Goal: Task Accomplishment & Management: Manage account settings

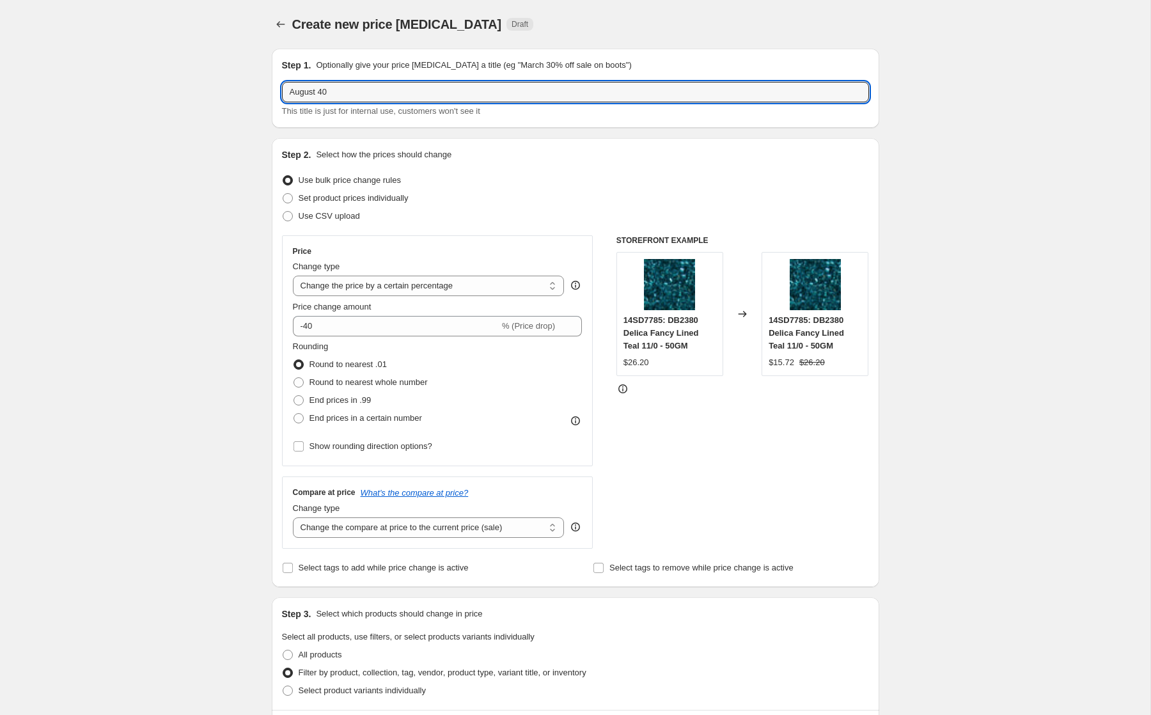
select select "percentage"
select select "tag"
select select "not_equal"
select select "tag"
select select "not_equal"
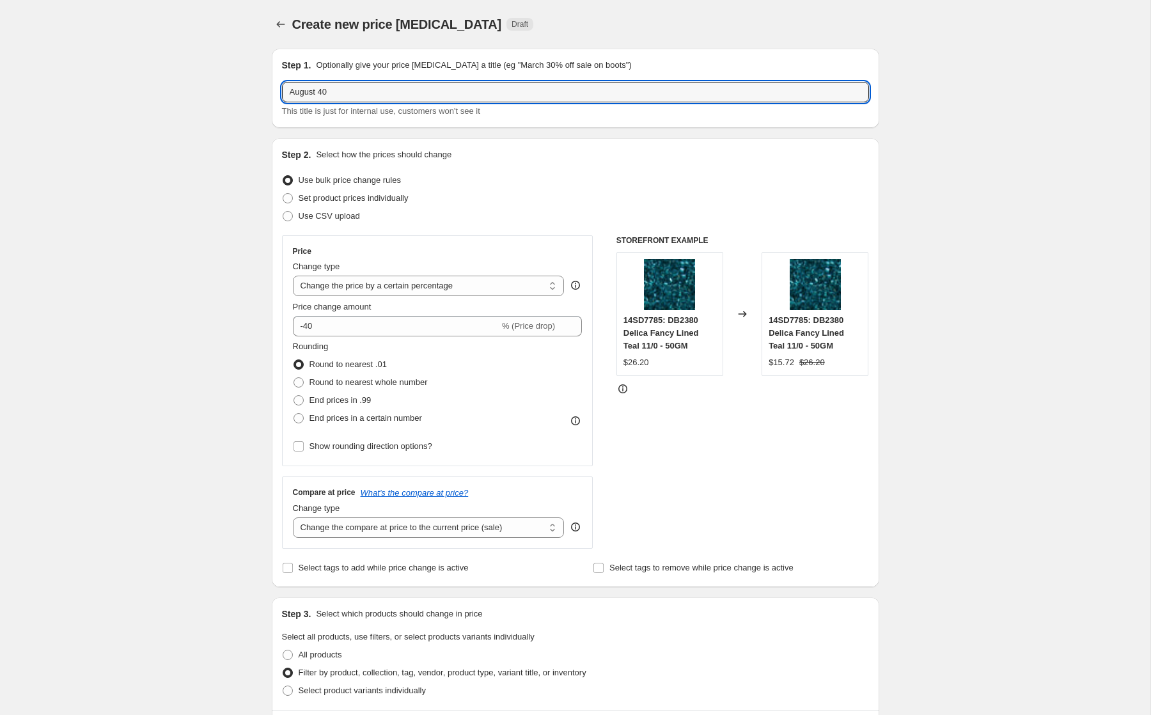
select select "tag"
select select "not_equal"
select select "tag"
select select "not_equal"
select select "collection"
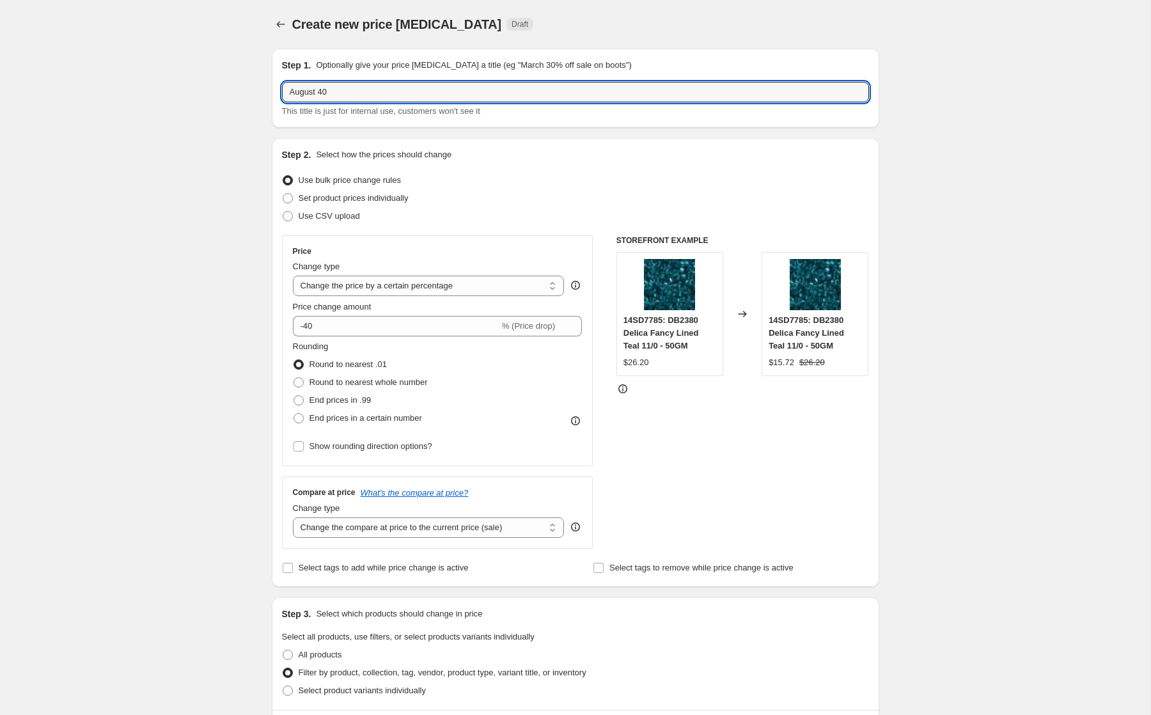
select select "not_equal"
select select "collection"
select select "not_equal"
select select "vendor"
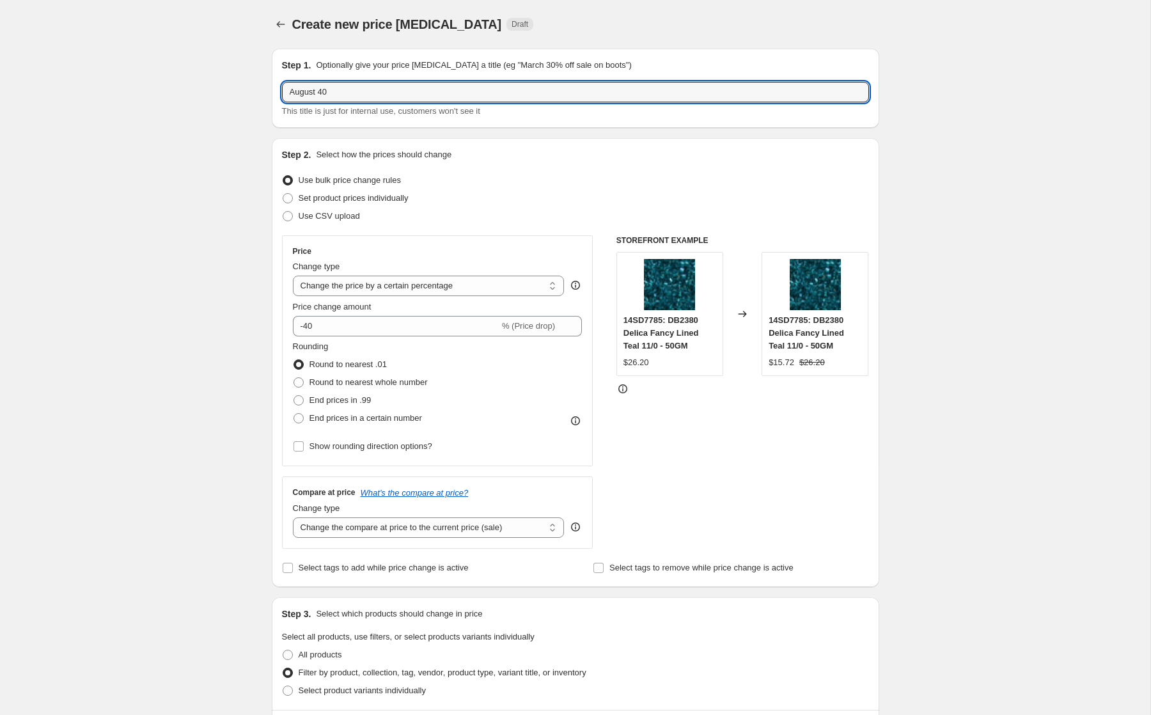
select select "not_equal"
select select "product_status"
select select "vendor"
select select "not_equal"
select select "tag"
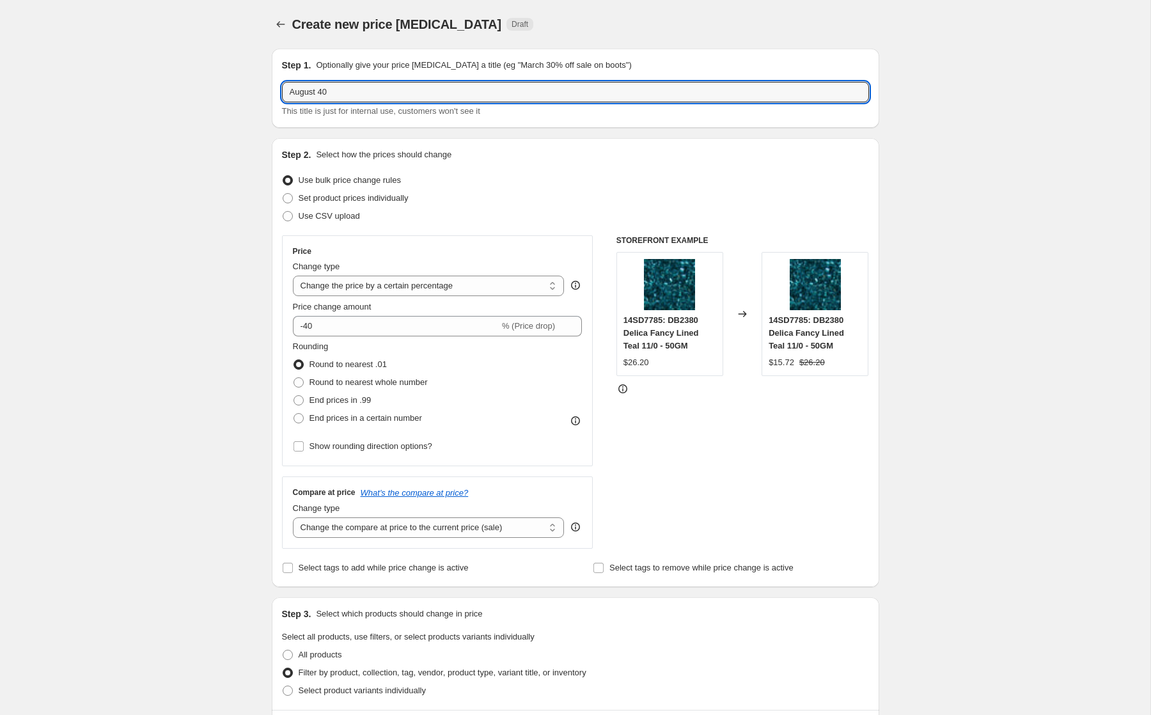
select select "not_equal"
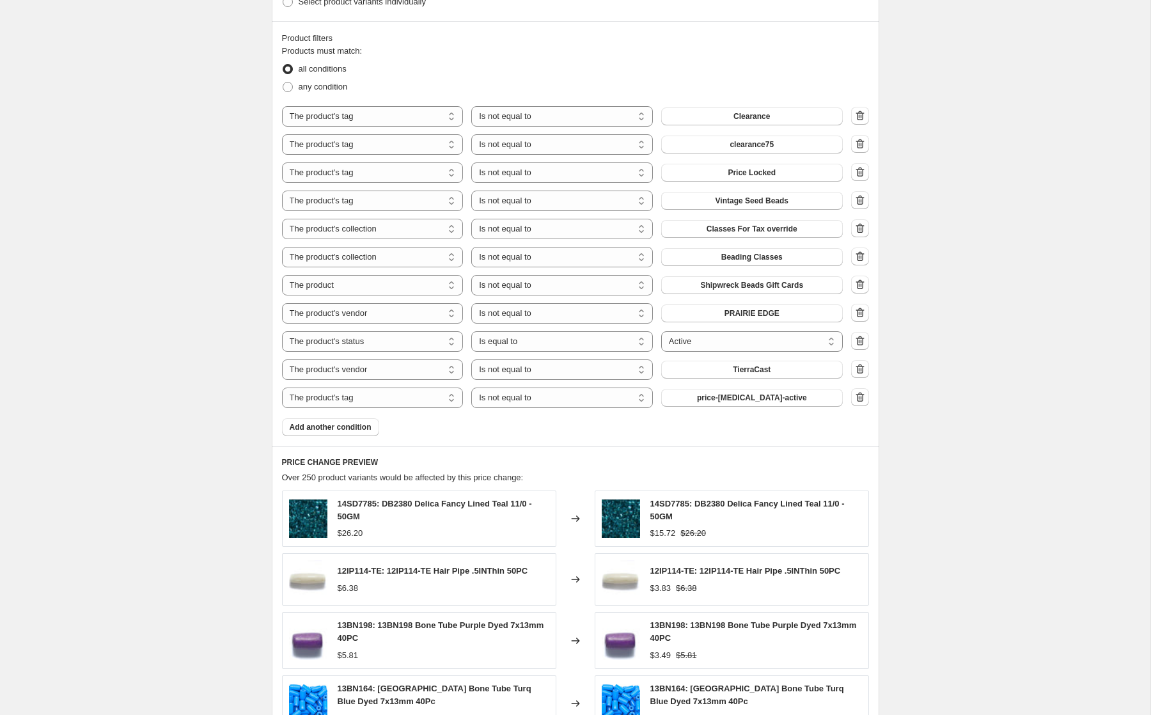
scroll to position [1004, 0]
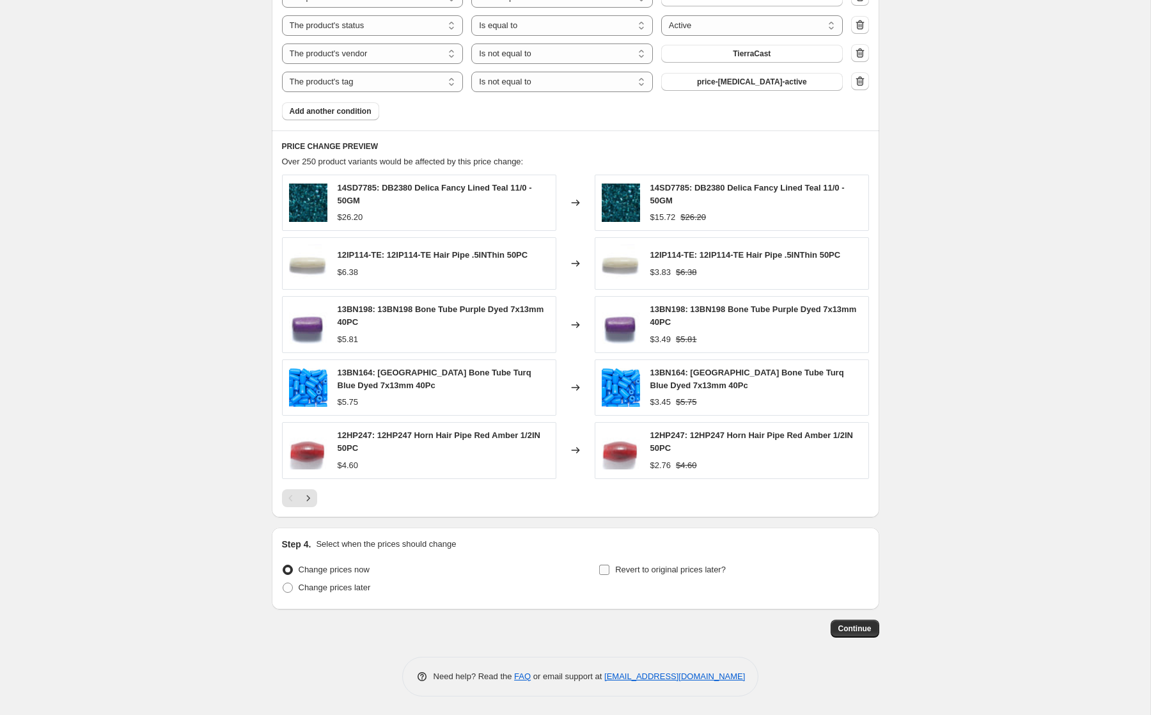
click at [602, 570] on input "Revert to original prices later?" at bounding box center [604, 569] width 10 height 10
checkbox input "true"
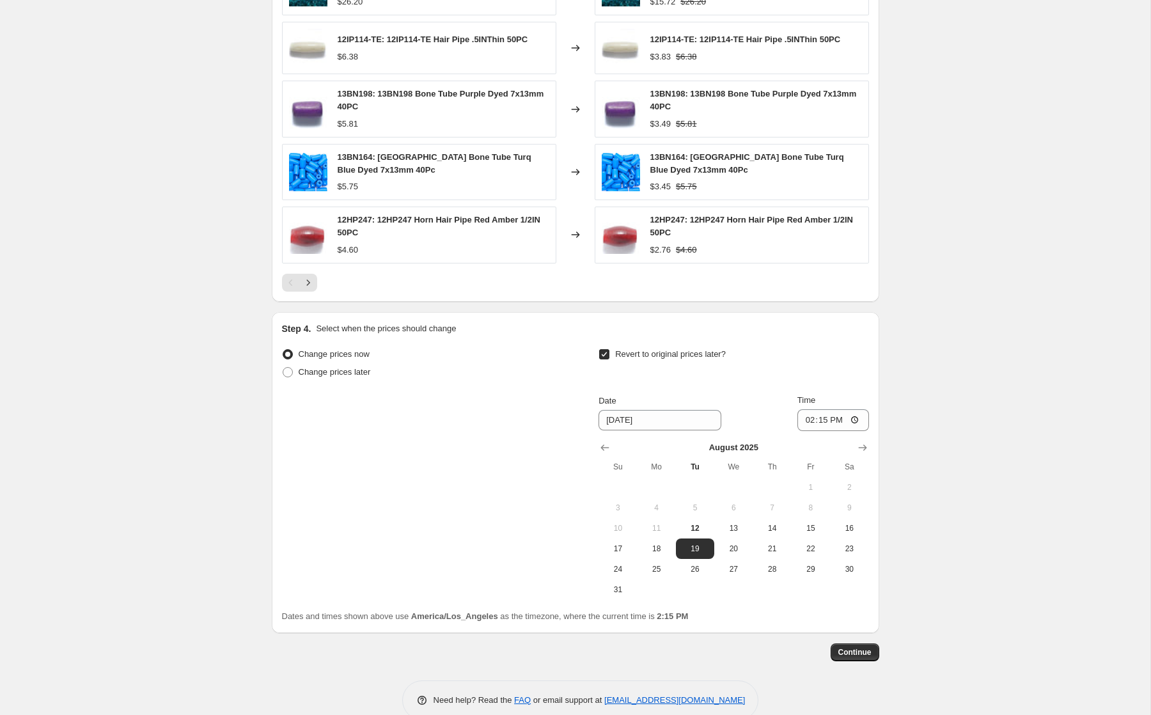
scroll to position [1243, 0]
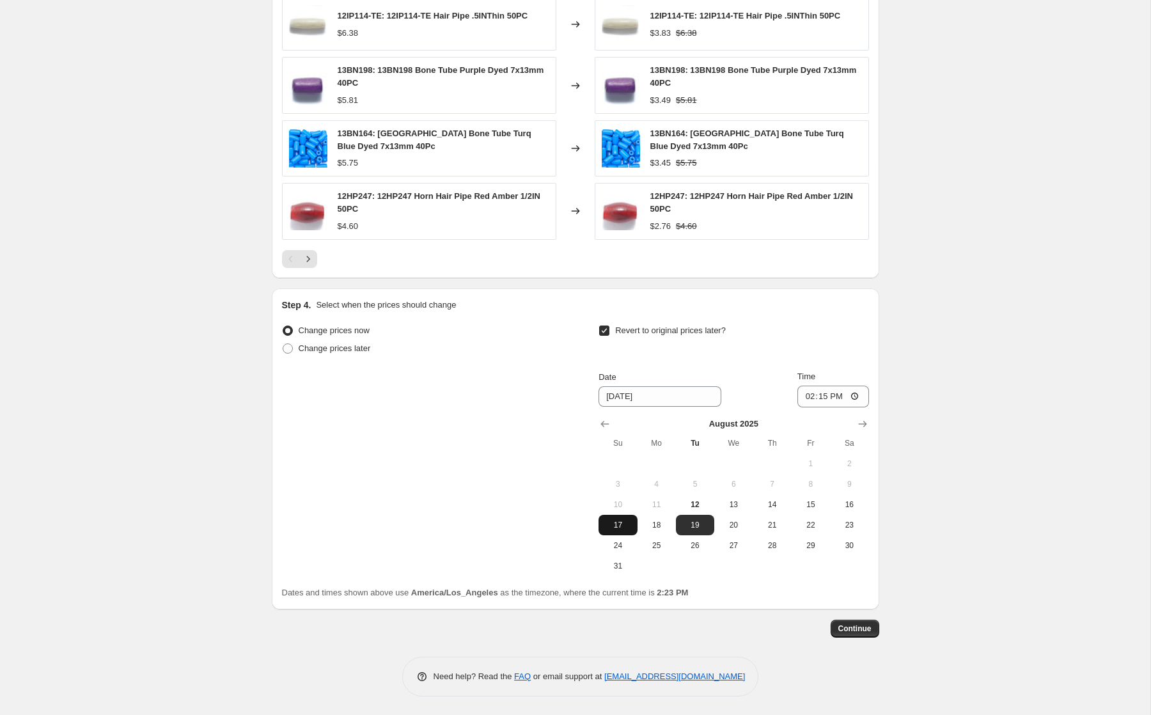
click at [616, 525] on span "17" at bounding box center [617, 525] width 28 height 10
click at [736, 525] on span "20" at bounding box center [733, 525] width 28 height 10
click at [772, 525] on span "21" at bounding box center [772, 525] width 28 height 10
type input "8/21/2025"
click at [857, 624] on span "Continue" at bounding box center [854, 628] width 33 height 10
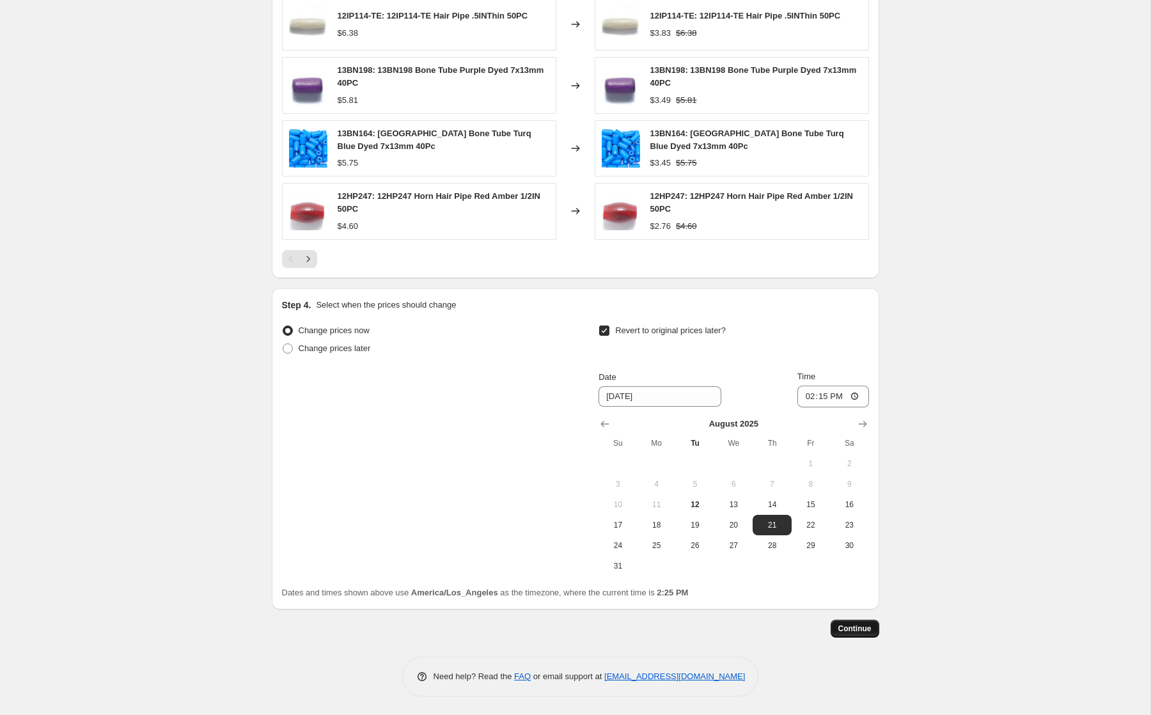
scroll to position [0, 0]
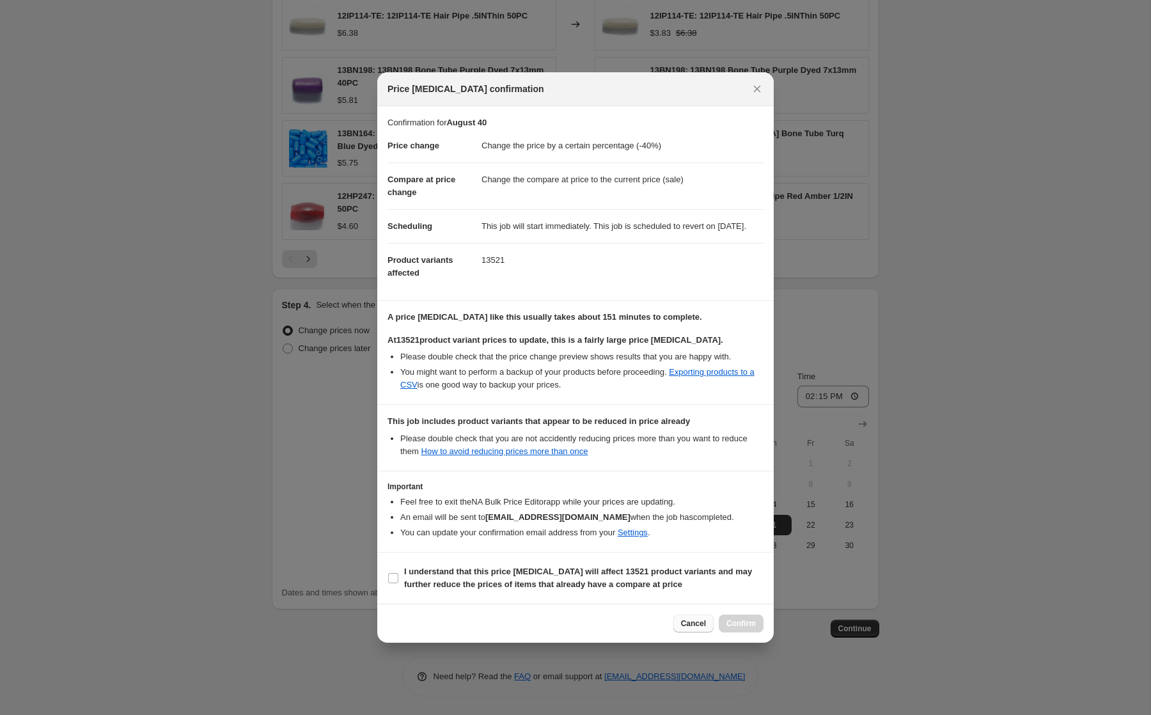
click at [692, 622] on button "Cancel" at bounding box center [693, 623] width 40 height 18
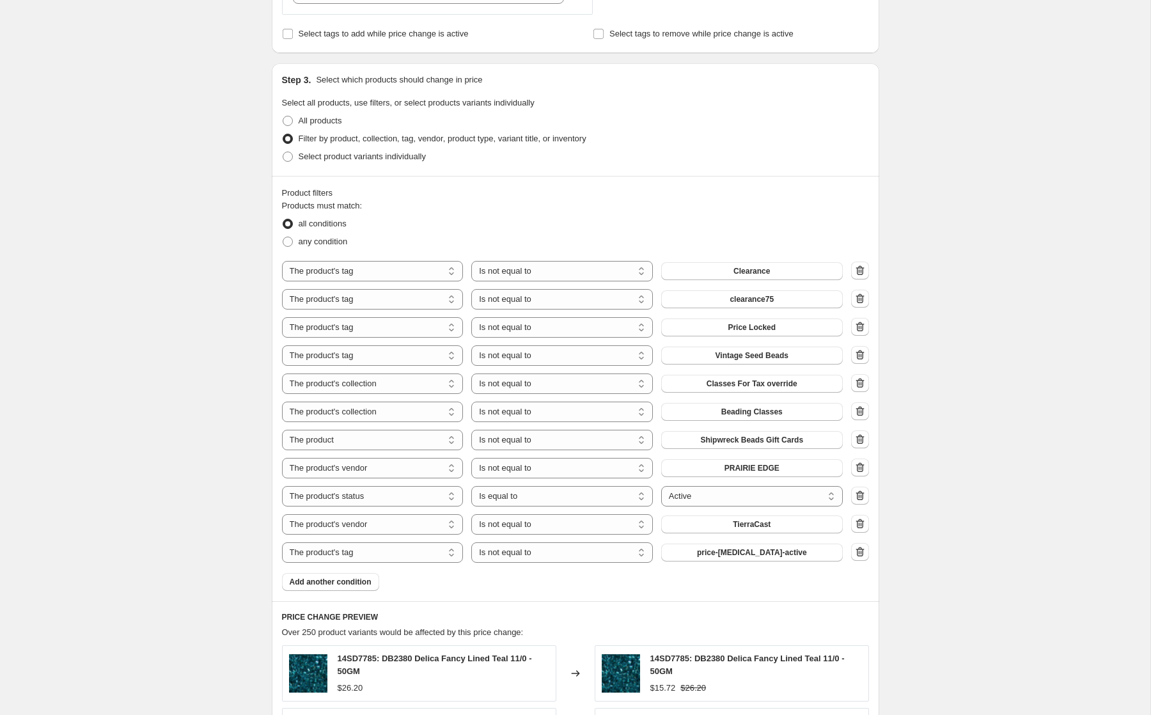
scroll to position [475, 0]
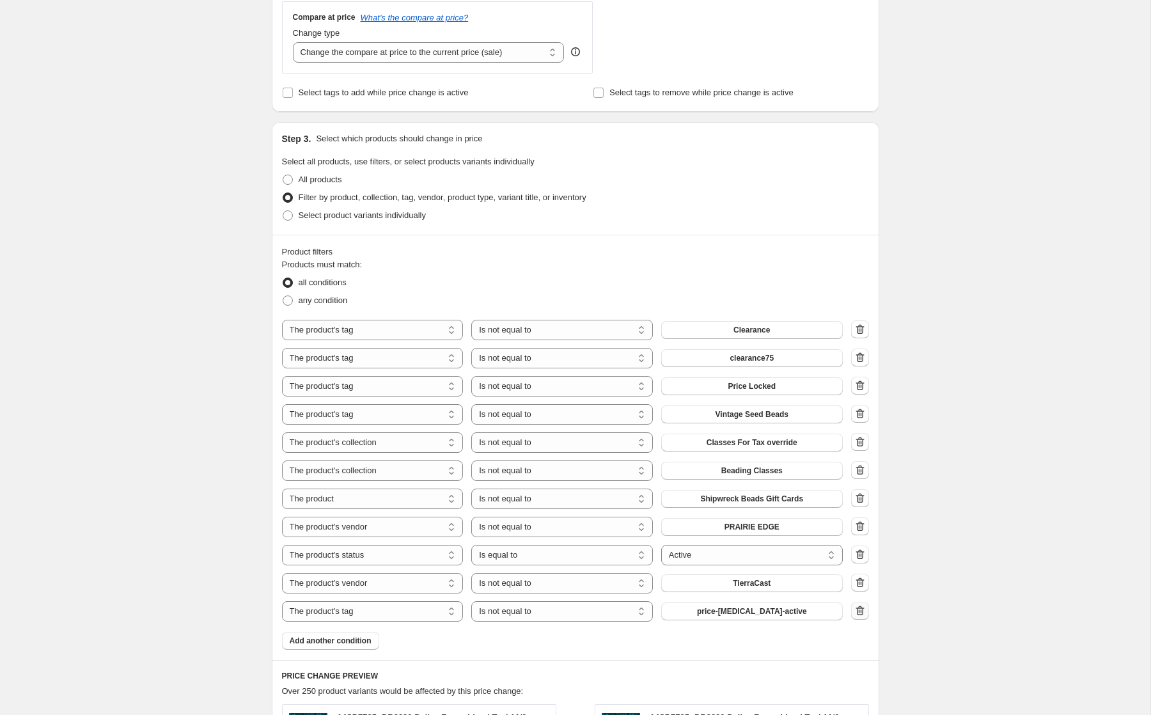
click at [859, 607] on icon "button" at bounding box center [859, 610] width 8 height 10
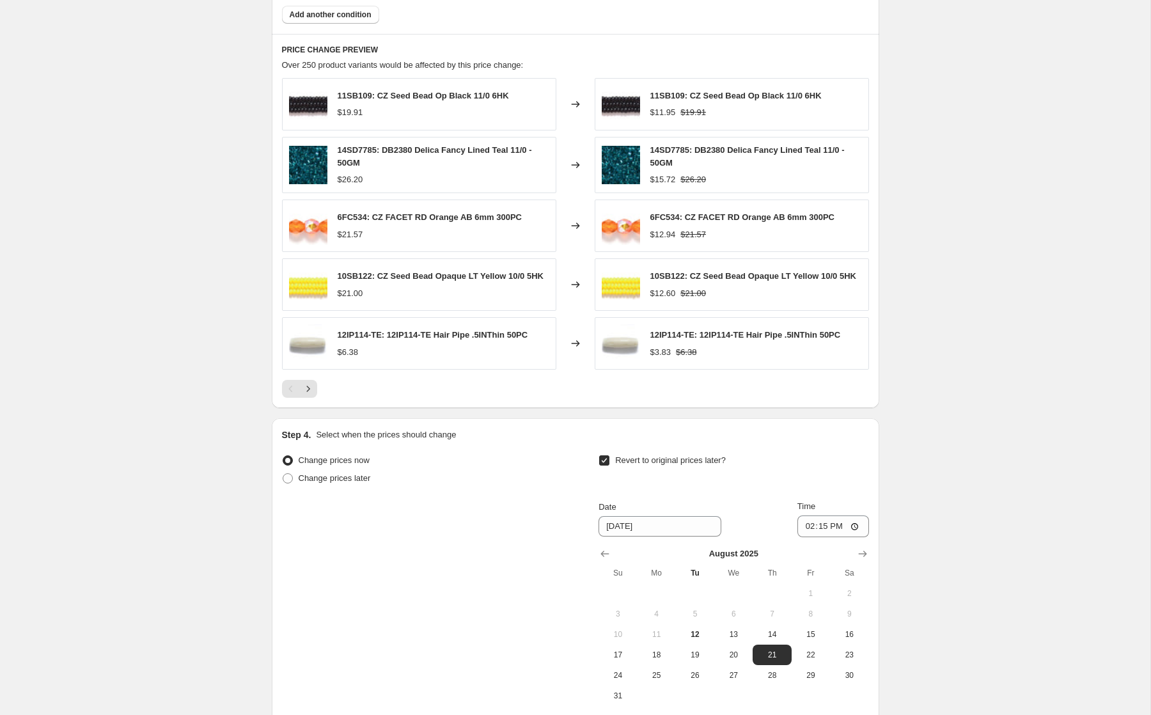
scroll to position [1203, 0]
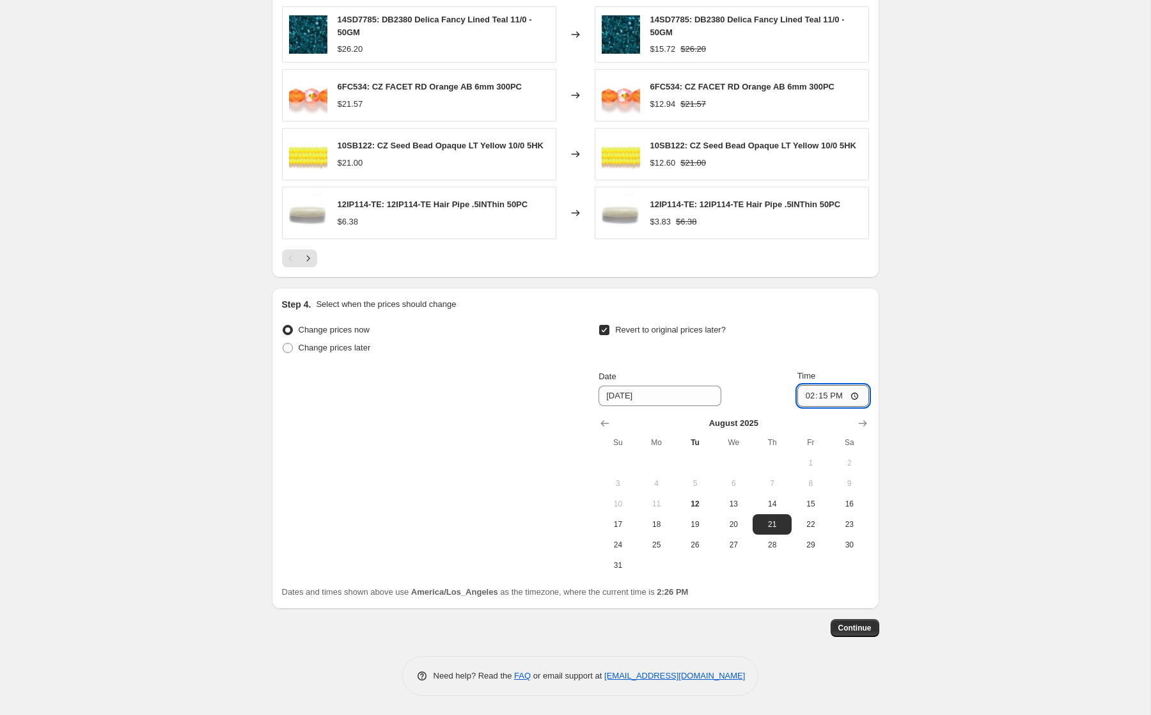
click at [805, 391] on input "14:15" at bounding box center [833, 396] width 72 height 22
type input "23:59"
click at [855, 629] on span "Continue" at bounding box center [854, 628] width 33 height 10
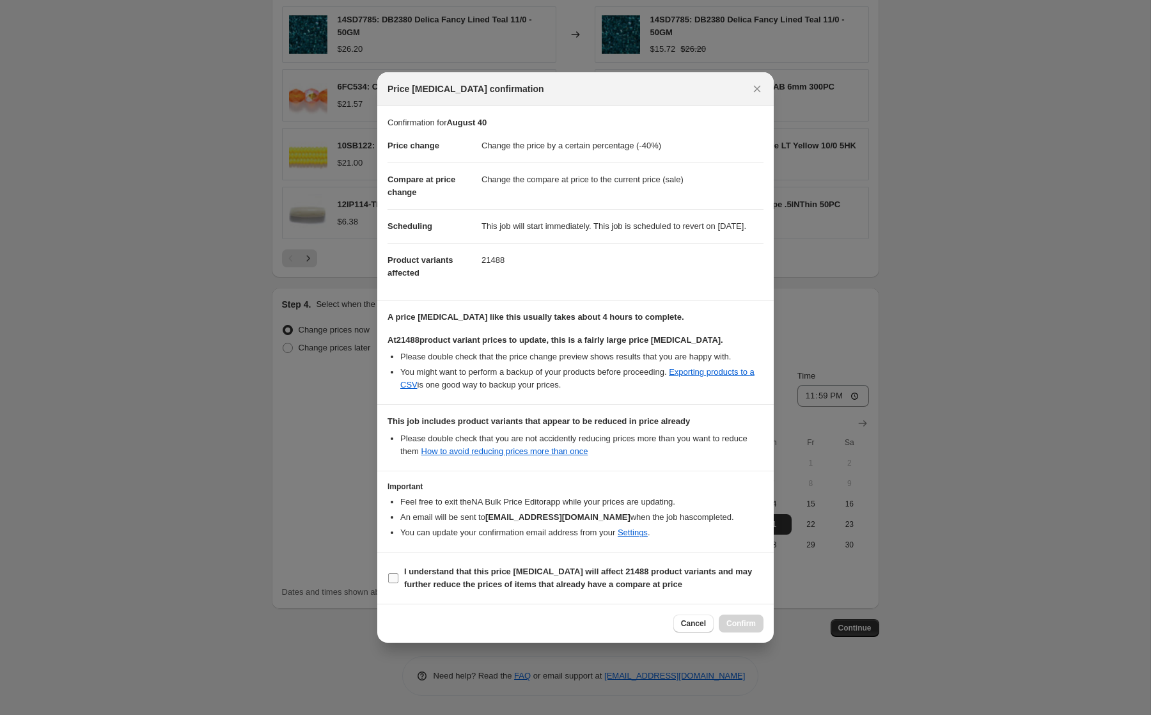
click at [579, 579] on b "I understand that this price change job will affect 21488 product variants and …" at bounding box center [578, 577] width 348 height 22
click at [398, 579] on input "I understand that this price change job will affect 21488 product variants and …" at bounding box center [393, 578] width 10 height 10
checkbox input "true"
click at [681, 628] on span "Cancel" at bounding box center [693, 623] width 25 height 10
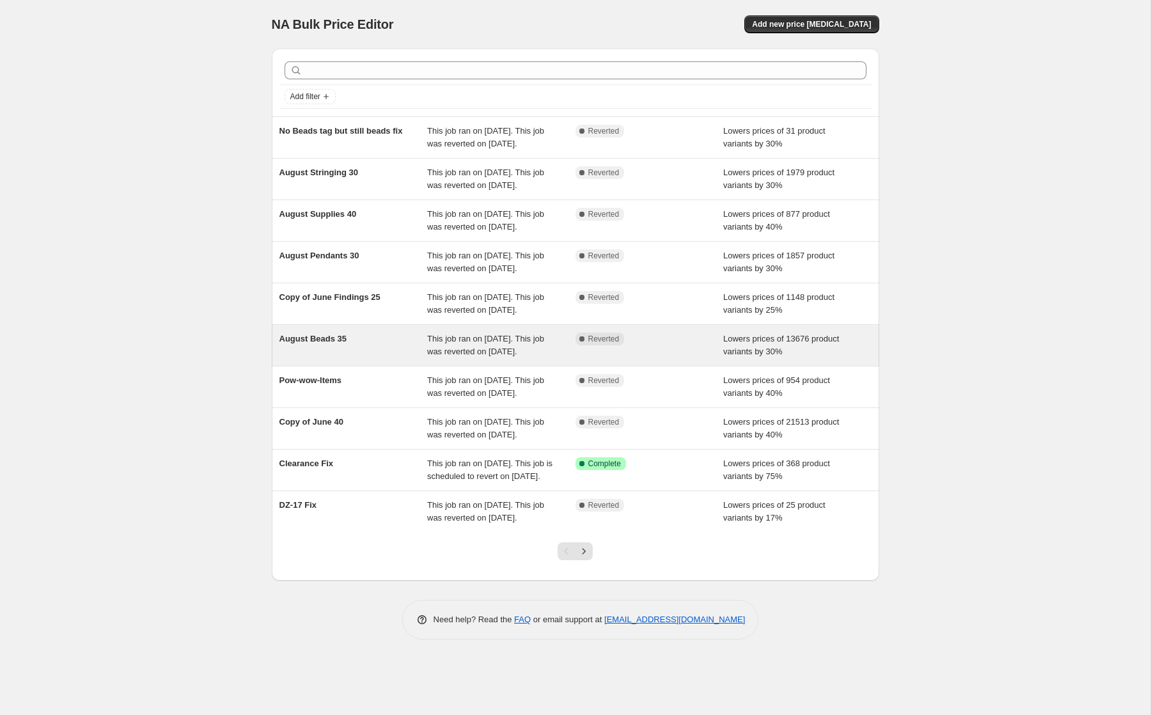
click at [504, 356] on span "This job ran on [DATE]. This job was reverted on [DATE]." at bounding box center [485, 345] width 117 height 22
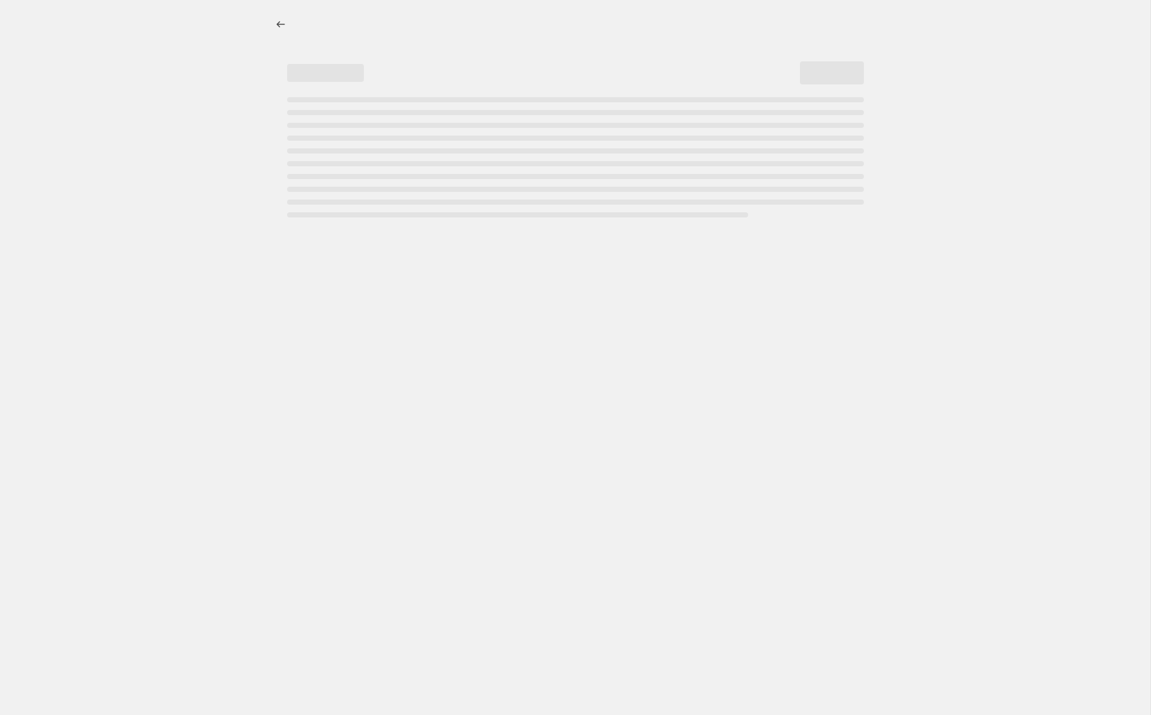
select select "percentage"
select select "tag"
select select "not_equal"
select select "tag"
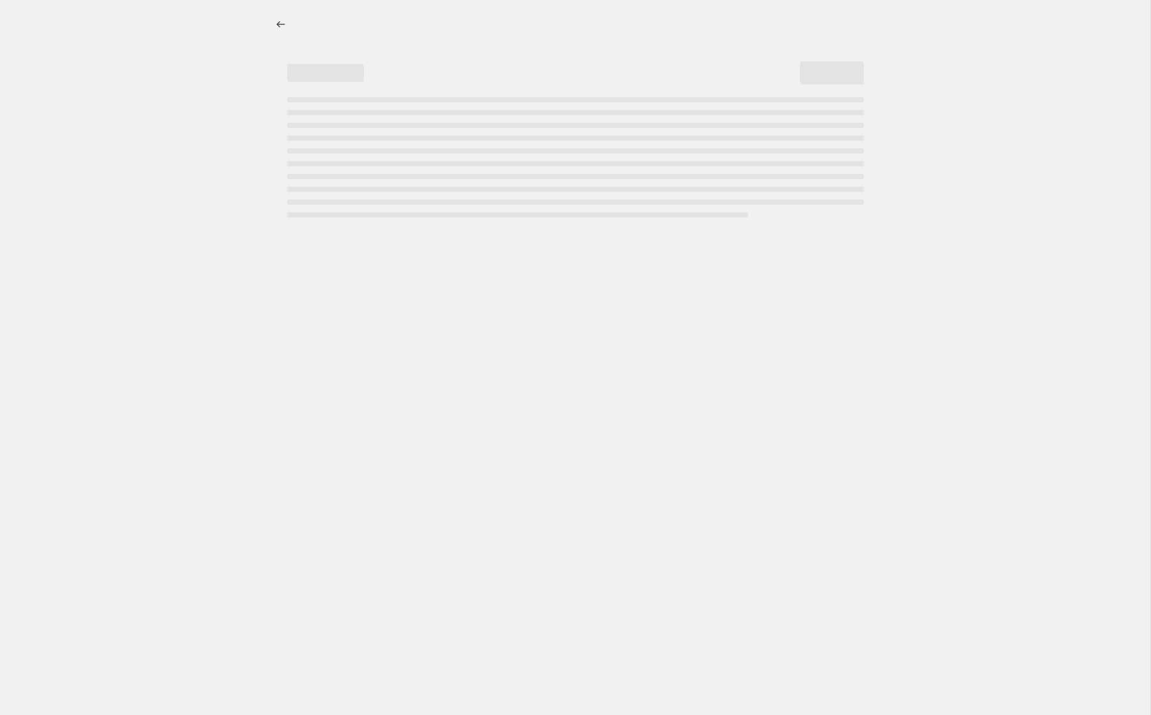
select select "not_equal"
select select "tag"
select select "not_equal"
select select "collection"
select select "not_equal"
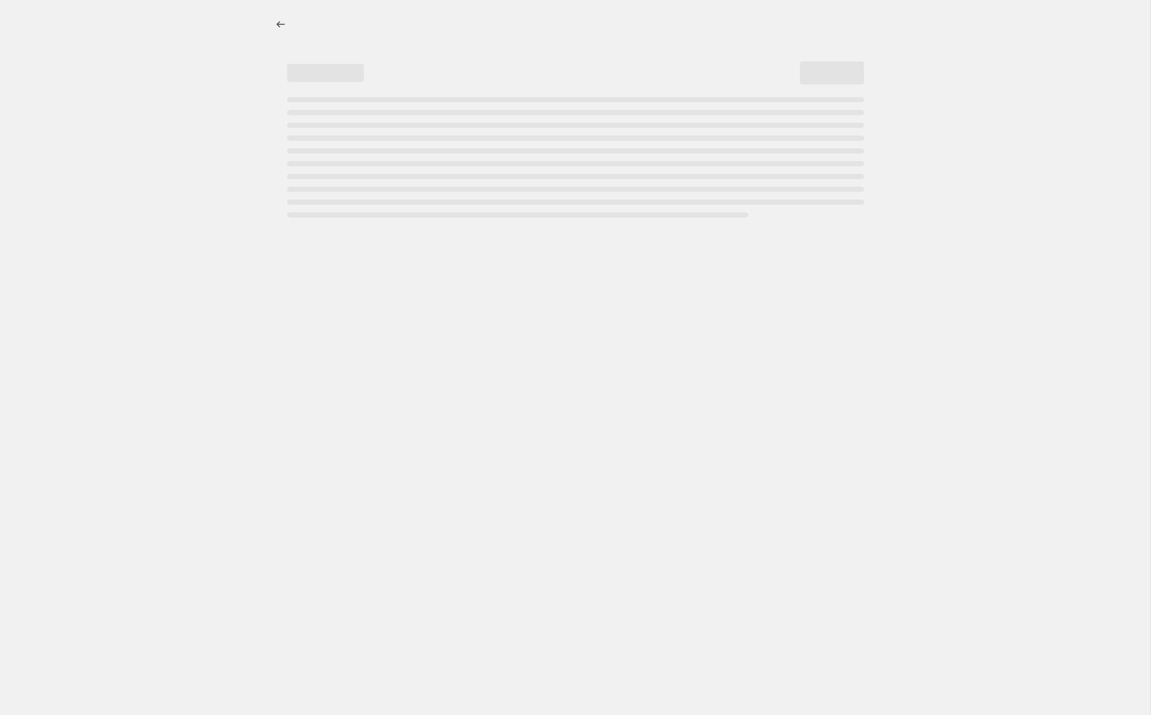
select select "tag"
select select "not_equal"
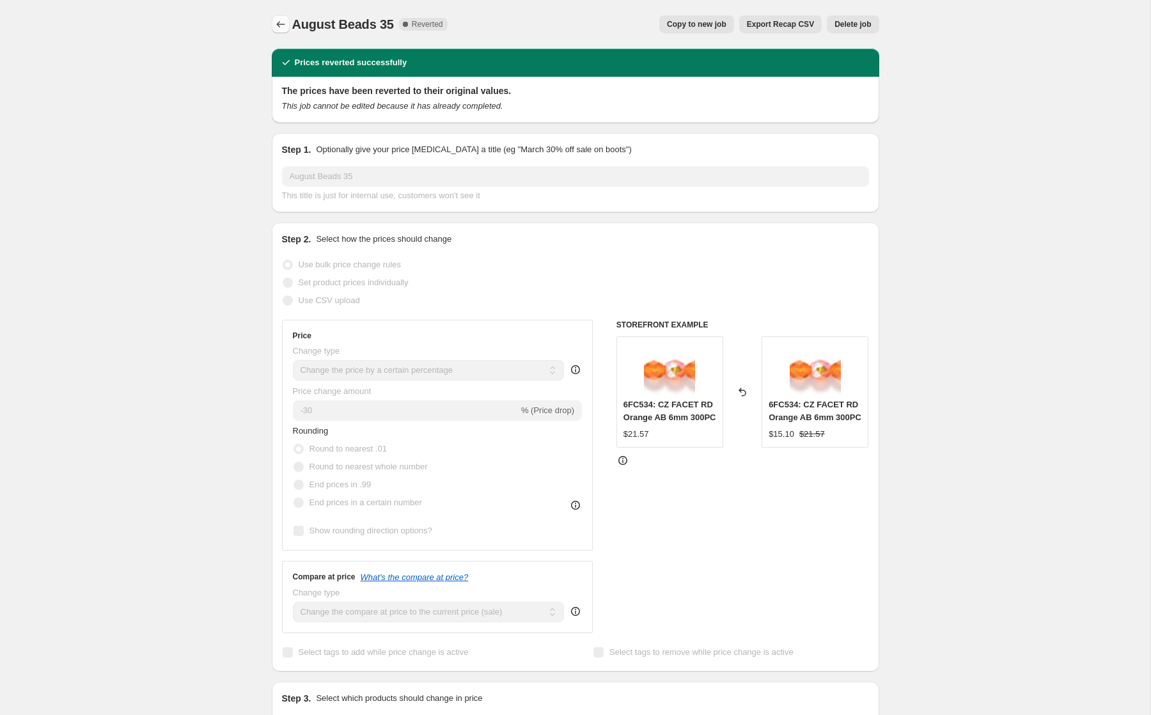
click at [278, 24] on icon "Price change jobs" at bounding box center [280, 24] width 13 height 13
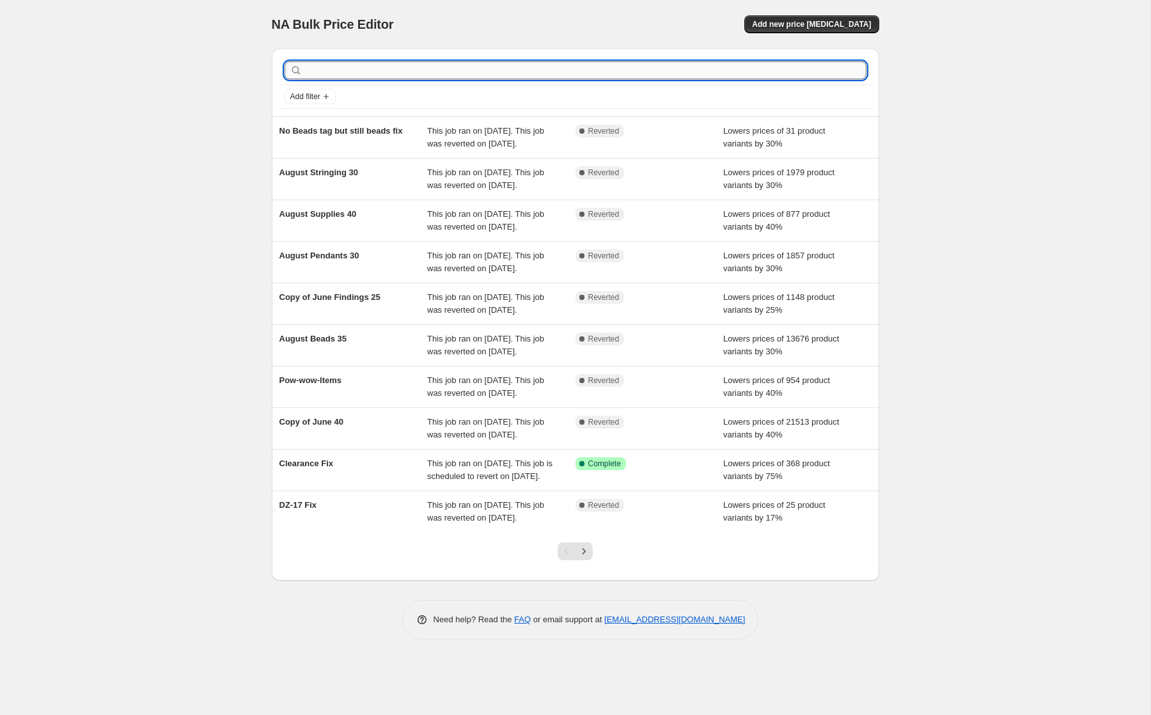
click at [601, 69] on input "text" at bounding box center [585, 70] width 561 height 18
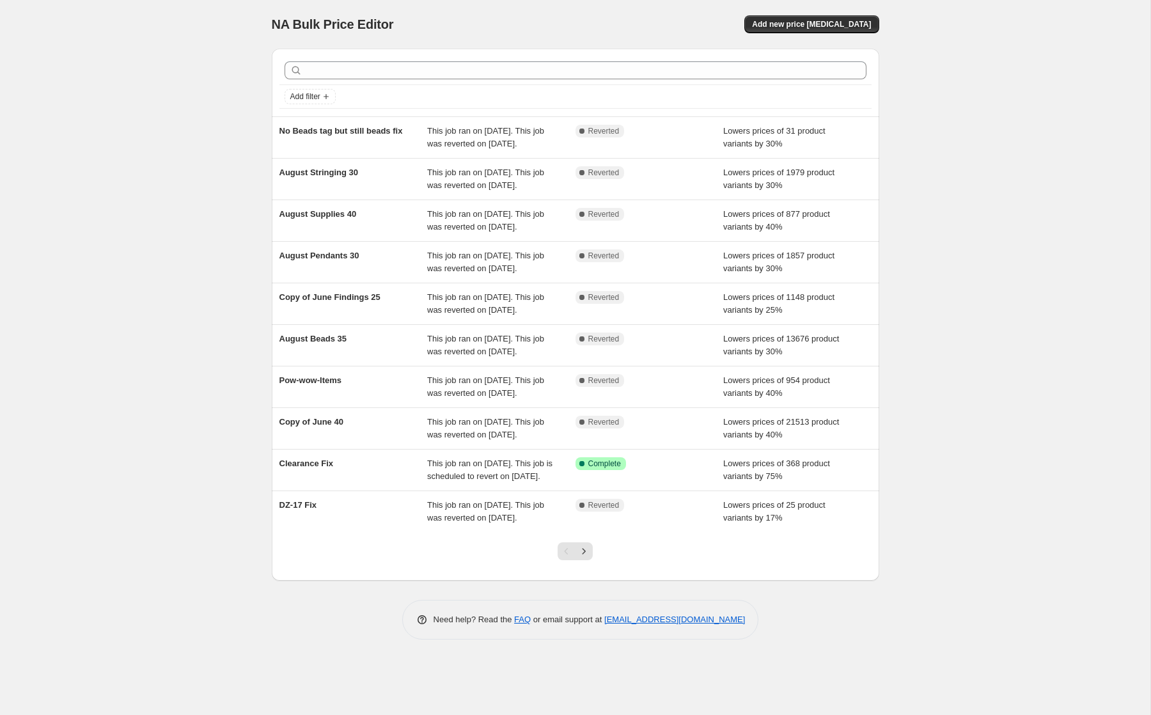
click at [611, 31] on div "Add new price [MEDICAL_DATA]" at bounding box center [726, 24] width 305 height 18
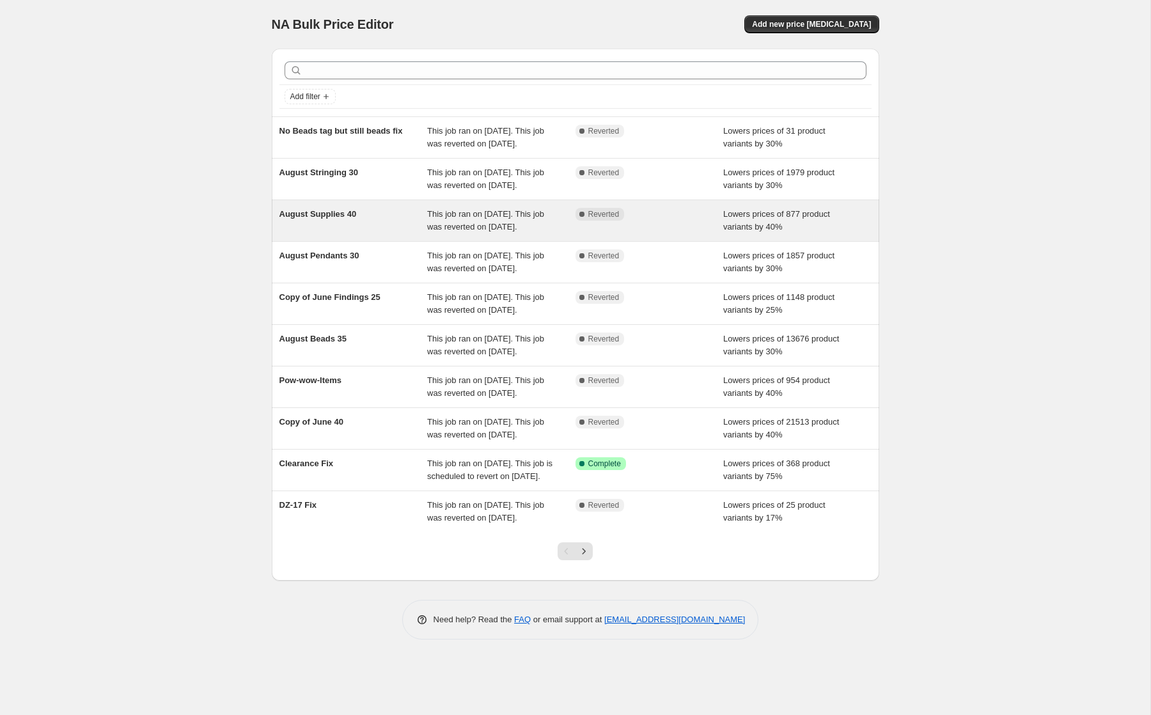
click at [376, 233] on div "August Supplies 40" at bounding box center [353, 221] width 148 height 26
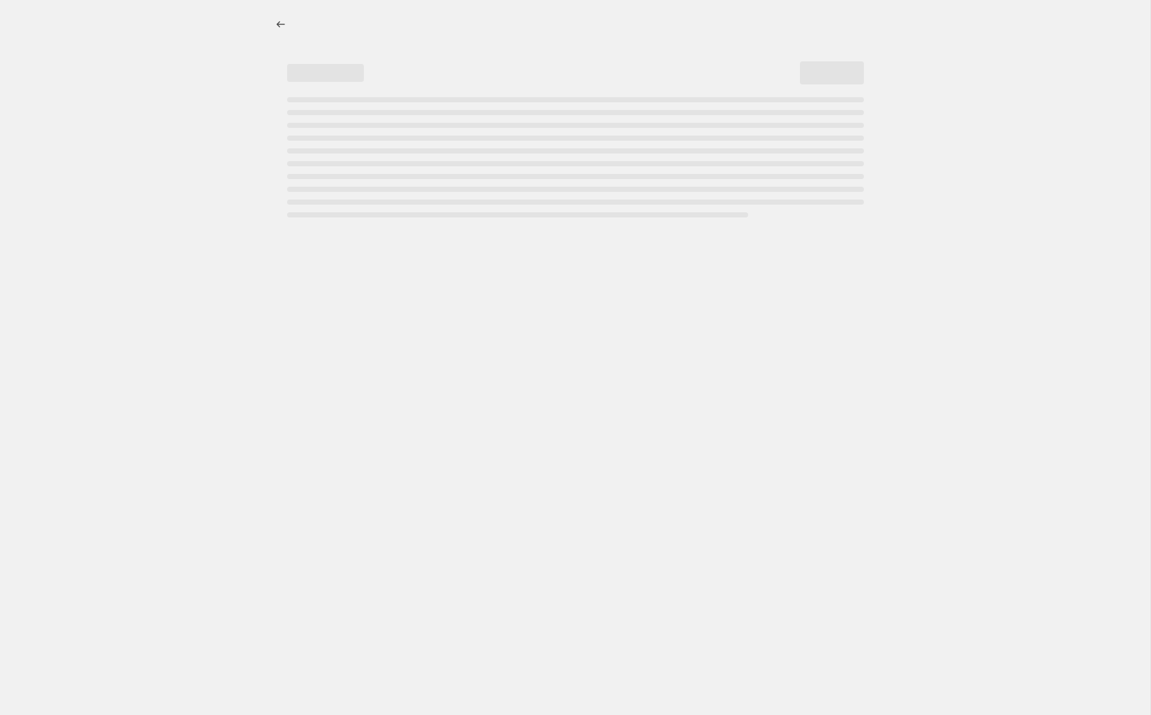
select select "percentage"
select select "collection"
select select "tag"
select select "not_equal"
select select "tag"
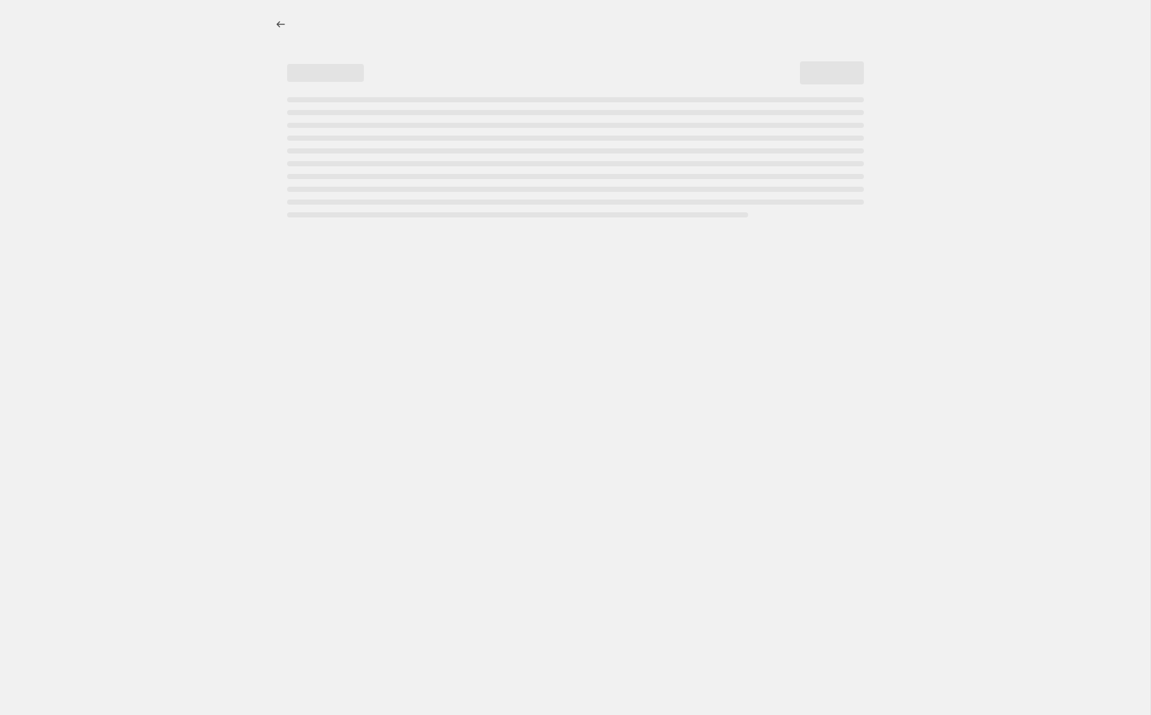
select select "not_equal"
select select "tag"
select select "not_equal"
select select "tag"
select select "not_equal"
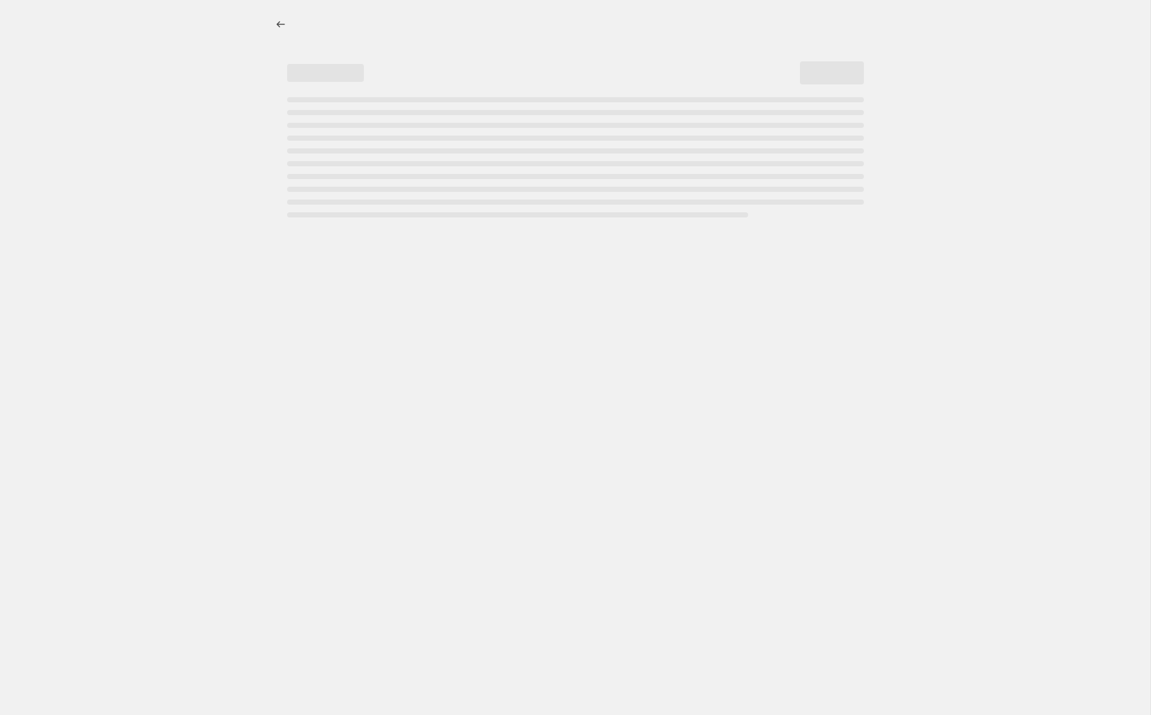
select select "tag"
select select "not_equal"
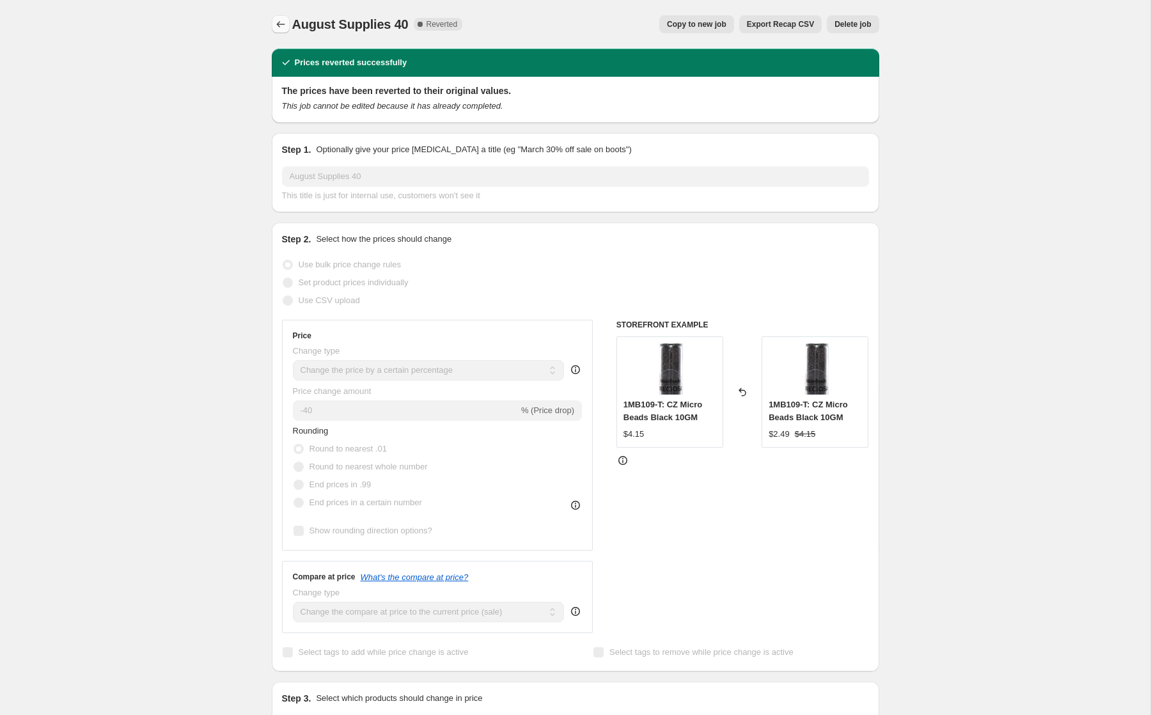
click at [281, 19] on icon "Price change jobs" at bounding box center [280, 24] width 13 height 13
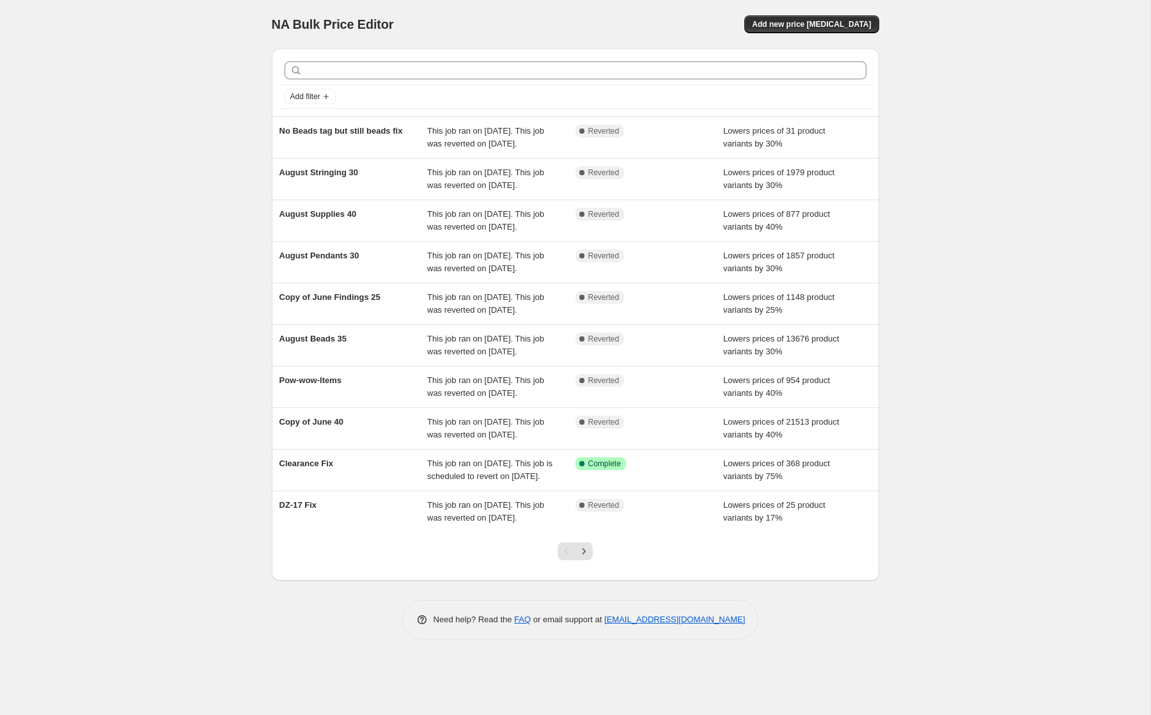
click at [122, 65] on div "NA Bulk Price Editor. This page is ready NA Bulk Price Editor Add new price [ME…" at bounding box center [575, 357] width 1150 height 715
click at [331, 97] on icon "Add filter" at bounding box center [326, 96] width 10 height 10
click at [321, 116] on span "Job status" at bounding box center [310, 122] width 38 height 13
click at [297, 176] on input "Complete" at bounding box center [298, 178] width 10 height 10
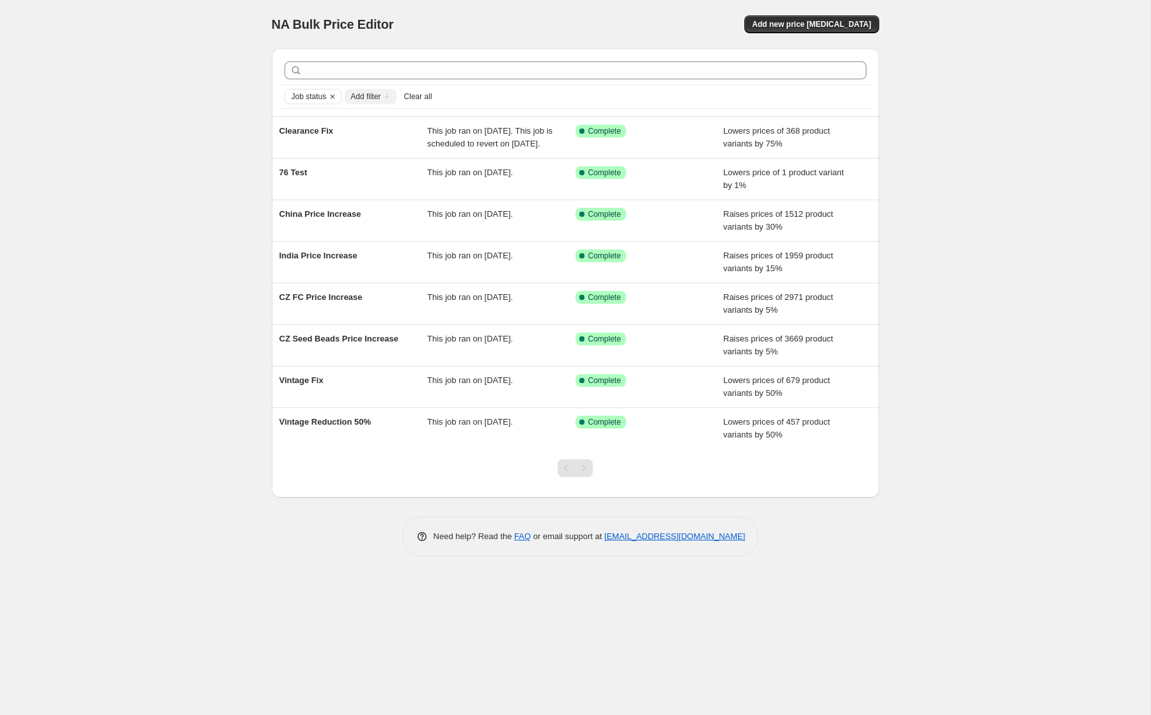
click at [391, 91] on button "Add filter" at bounding box center [370, 96] width 51 height 15
click at [392, 97] on icon "Add filter" at bounding box center [387, 96] width 10 height 10
click at [366, 97] on span "Add filter" at bounding box center [365, 96] width 30 height 10
click at [329, 97] on button "Clear" at bounding box center [332, 97] width 13 height 14
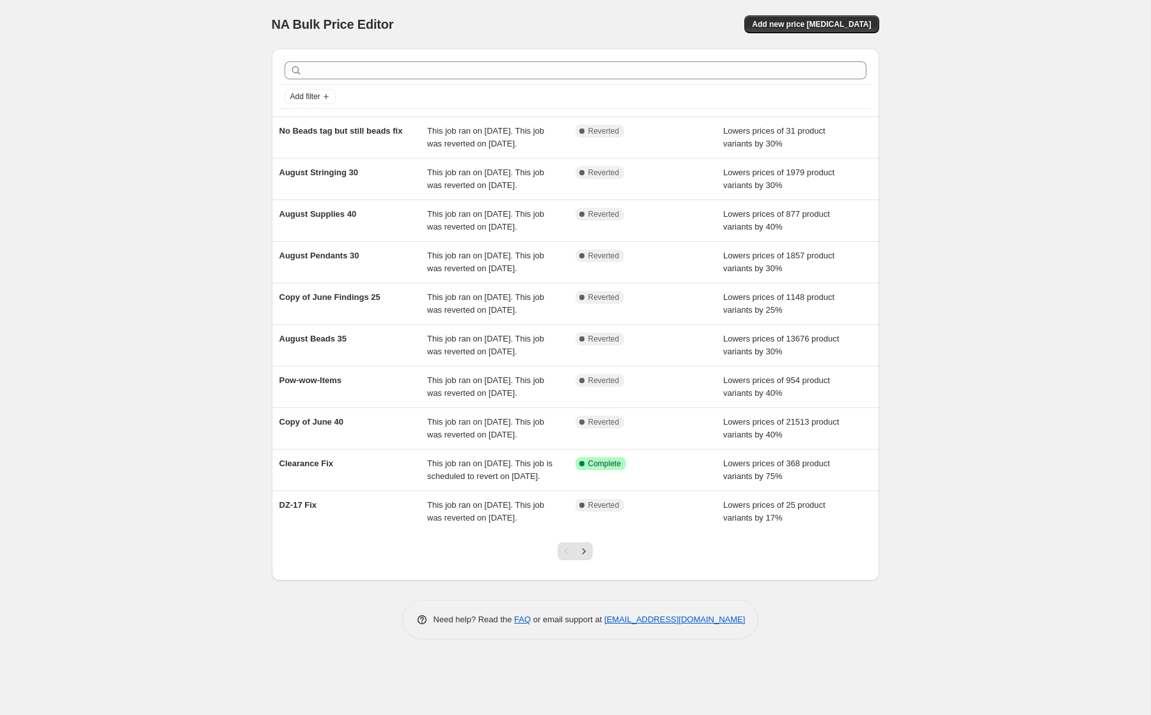
click at [329, 97] on icon "Add filter" at bounding box center [325, 96] width 5 height 5
click at [303, 122] on span "Job status" at bounding box center [310, 122] width 38 height 10
click at [299, 124] on input "Pending" at bounding box center [298, 124] width 10 height 10
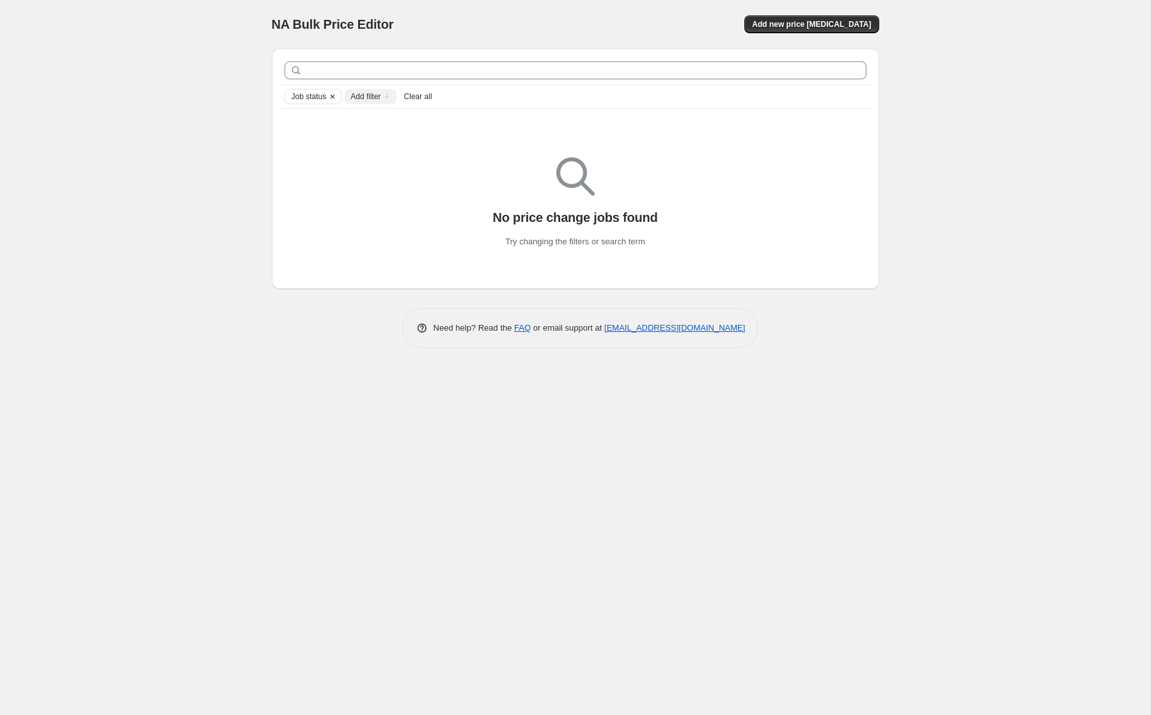
click at [338, 95] on icon "Clear" at bounding box center [332, 96] width 10 height 10
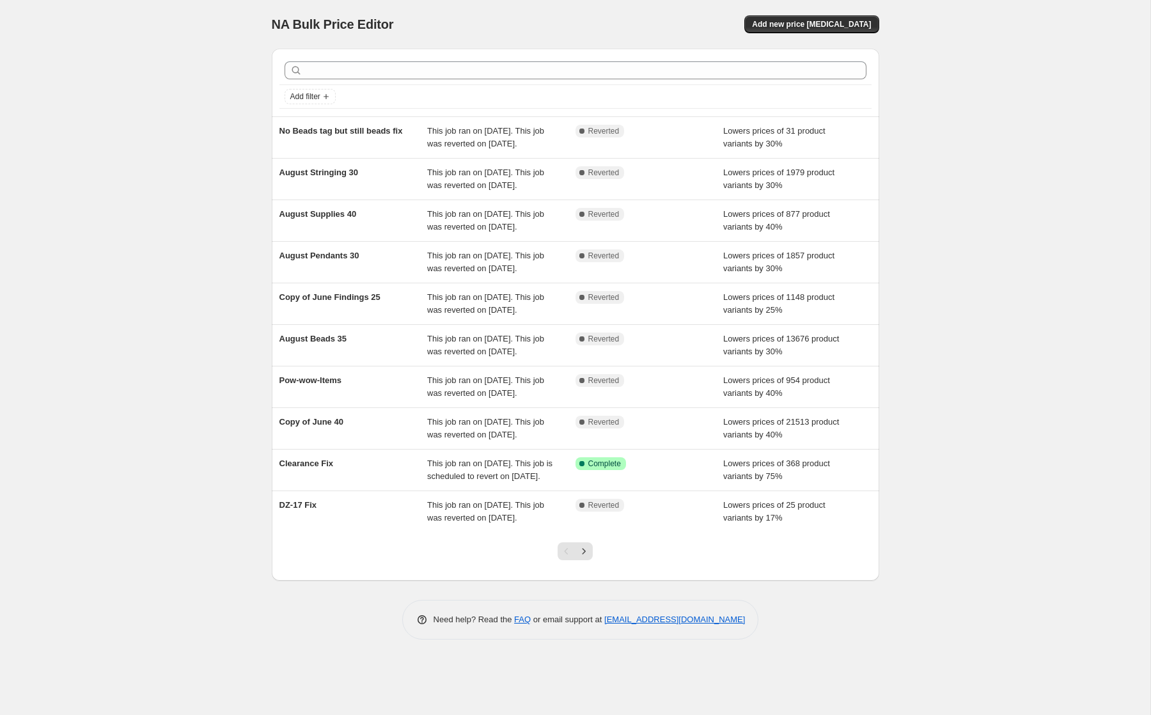
click at [336, 95] on button "Add filter" at bounding box center [309, 96] width 51 height 15
click at [325, 116] on span "Job status" at bounding box center [310, 122] width 38 height 13
click at [317, 143] on span "Queued" at bounding box center [323, 142] width 29 height 10
click at [303, 143] on input "Queued" at bounding box center [298, 142] width 10 height 10
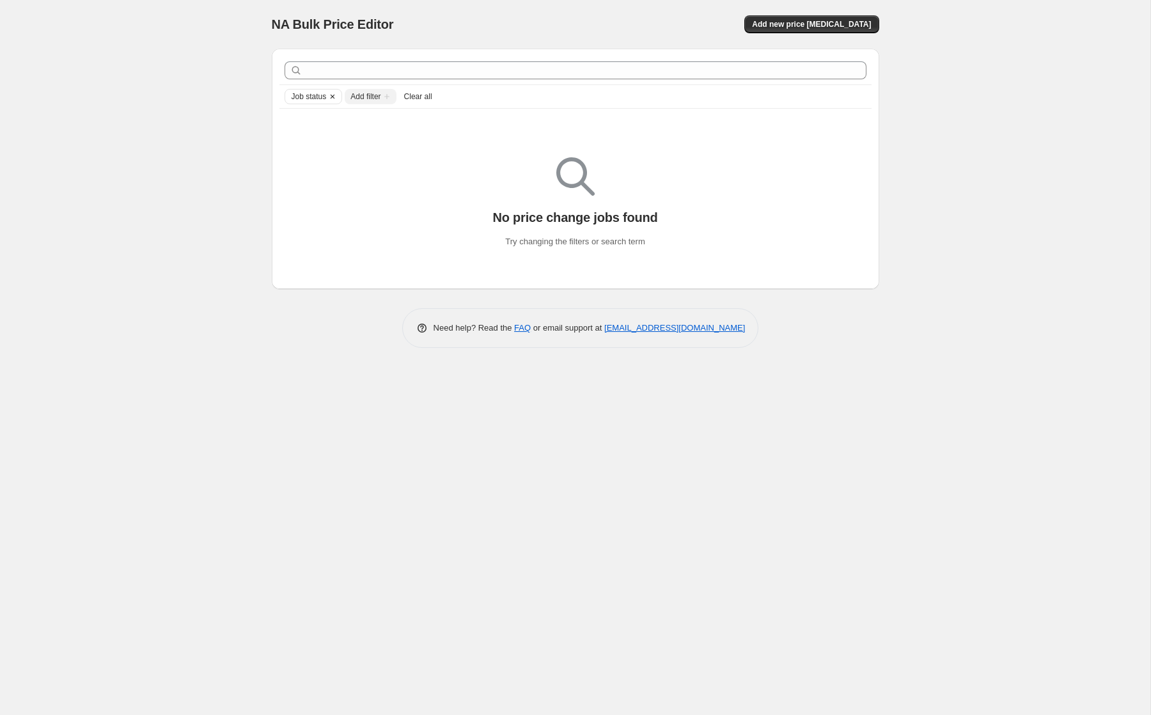
click at [336, 95] on icon "Clear" at bounding box center [332, 96] width 10 height 10
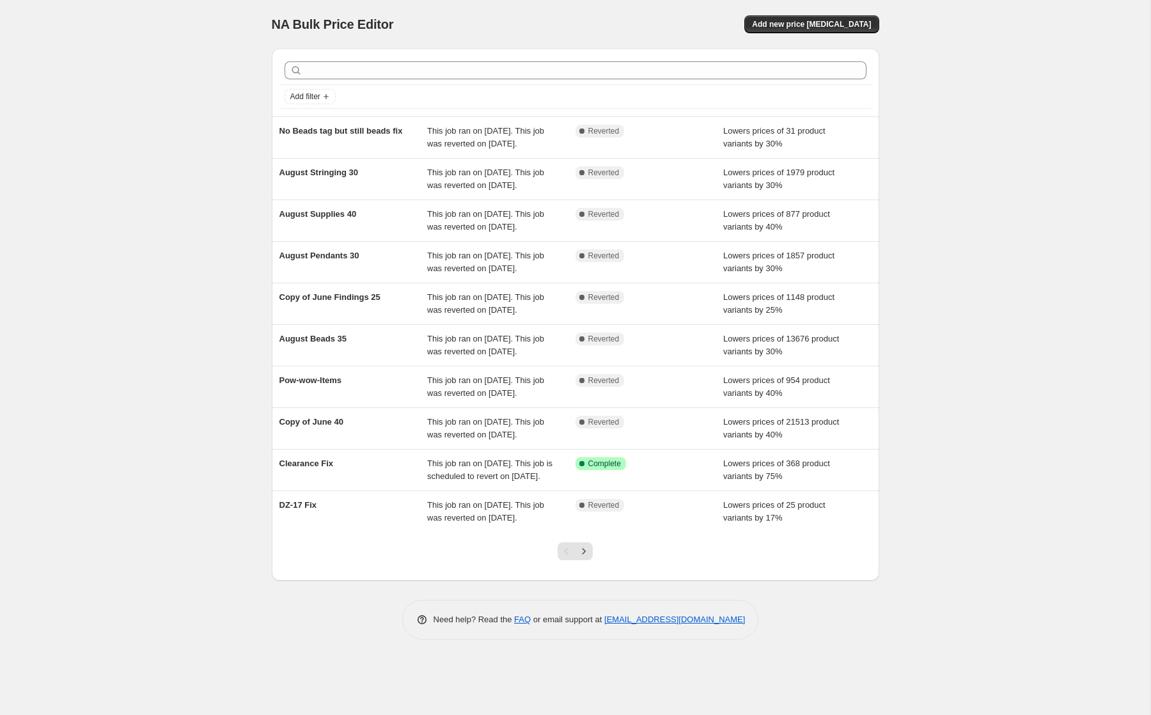
click at [336, 95] on button "Add filter" at bounding box center [309, 96] width 51 height 15
click at [322, 121] on span "Job status" at bounding box center [310, 122] width 38 height 10
click at [318, 162] on span "In progress" at bounding box center [330, 160] width 42 height 10
click at [303, 162] on input "In progress" at bounding box center [298, 160] width 10 height 10
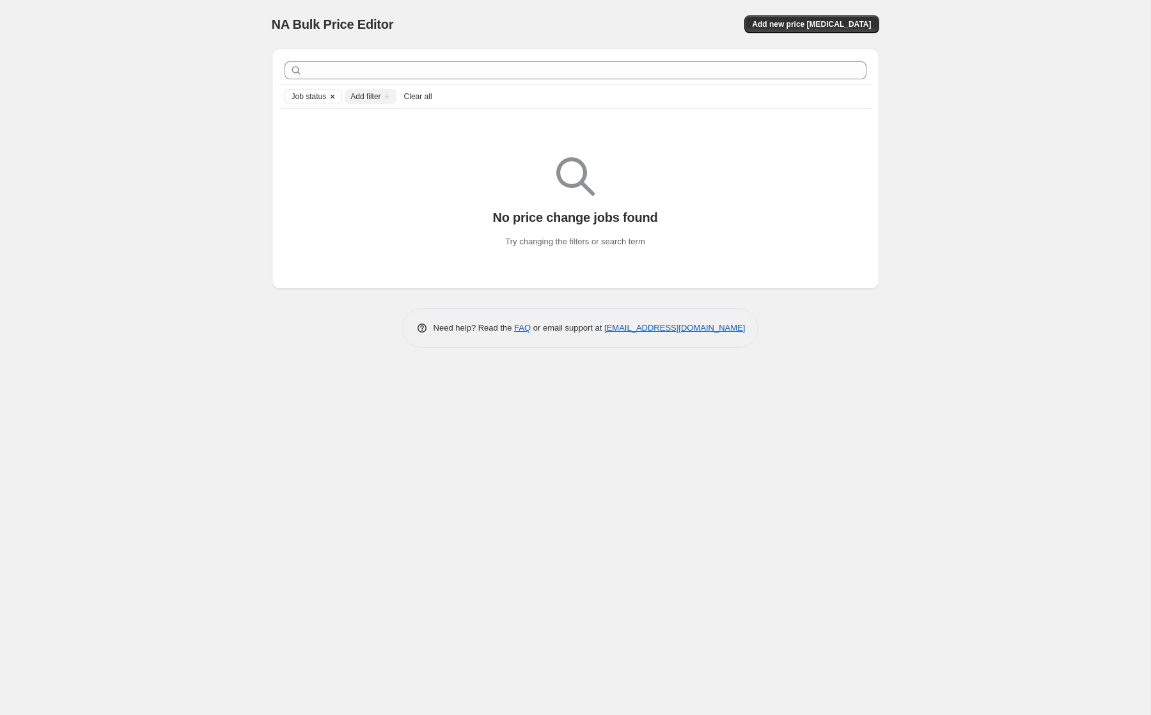
click at [336, 92] on icon "Clear" at bounding box center [332, 96] width 10 height 10
